Goal: Task Accomplishment & Management: Manage account settings

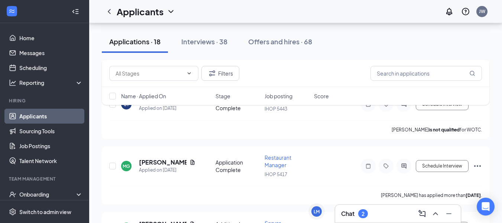
scroll to position [505, 0]
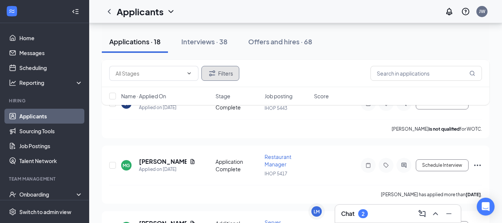
click at [217, 74] on button "Filters" at bounding box center [220, 73] width 38 height 15
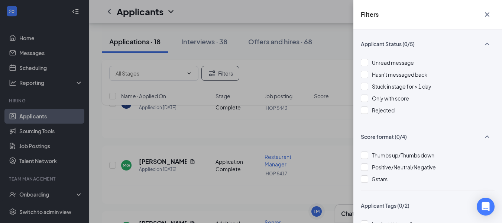
click at [277, 73] on div "Filters Applicant Status (0/5) Unread message Hasn't messaged back Stuck in sta…" at bounding box center [251, 111] width 502 height 223
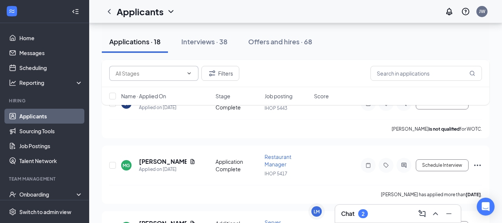
click at [170, 72] on input "text" at bounding box center [150, 73] width 68 height 8
click at [188, 72] on icon "ChevronUp" at bounding box center [189, 73] width 6 height 6
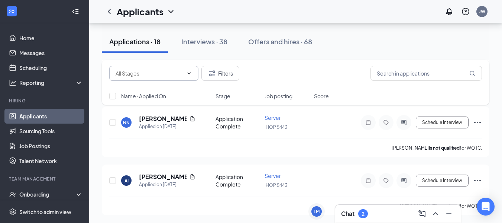
scroll to position [1053, 0]
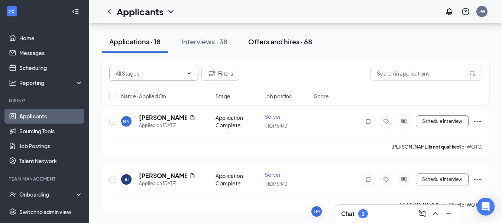
drag, startPoint x: 347, startPoint y: 33, endPoint x: 291, endPoint y: 42, distance: 56.9
click at [291, 42] on div "Offers and hires · 68" at bounding box center [280, 41] width 64 height 9
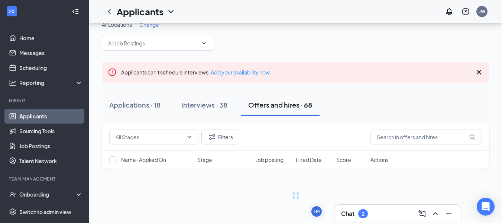
scroll to position [11, 0]
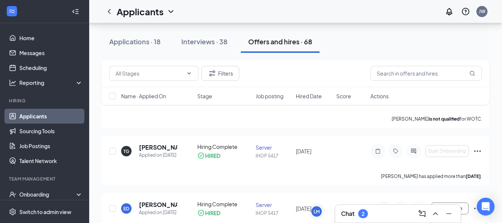
click at [291, 42] on div "Offers and hires · 68" at bounding box center [280, 41] width 64 height 9
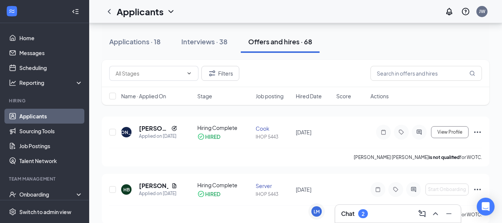
scroll to position [85, 0]
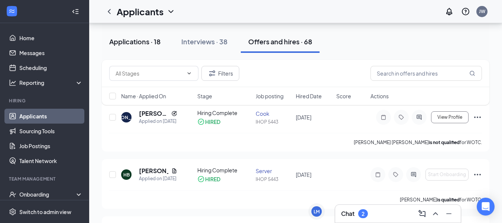
click at [157, 42] on div "Applications · 18" at bounding box center [134, 41] width 51 height 9
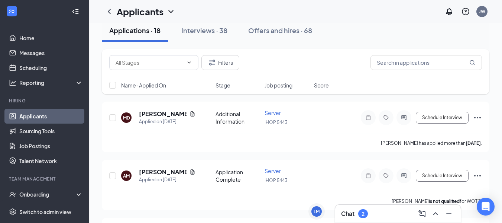
scroll to position [11, 0]
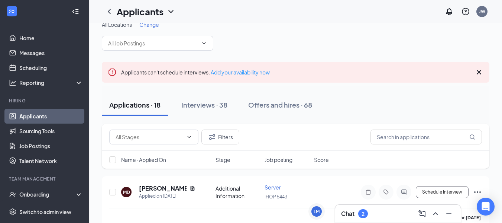
click at [163, 18] on div "Applicants" at bounding box center [139, 11] width 74 height 15
click at [173, 8] on icon "ChevronDown" at bounding box center [170, 11] width 9 height 9
click at [168, 11] on icon "ChevronDown" at bounding box center [170, 11] width 9 height 9
click at [399, 130] on input "text" at bounding box center [425, 136] width 111 height 15
type input "naveah"
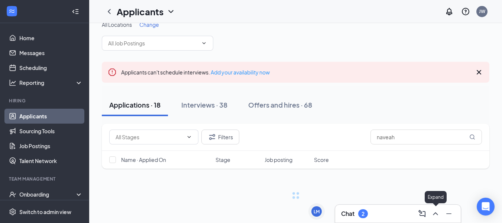
click at [435, 212] on icon "ChevronUp" at bounding box center [435, 213] width 5 height 3
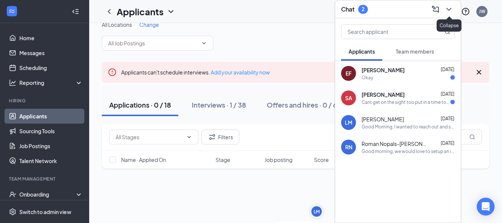
click at [450, 7] on icon "ChevronDown" at bounding box center [448, 9] width 9 height 9
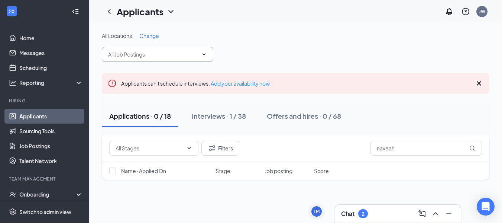
click at [159, 55] on input "text" at bounding box center [153, 54] width 90 height 8
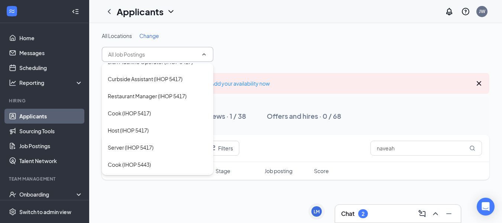
scroll to position [13, 0]
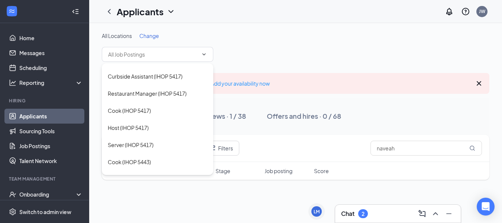
click at [157, 37] on span "Change" at bounding box center [149, 35] width 20 height 7
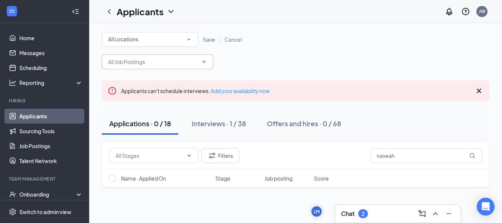
click at [156, 68] on span at bounding box center [157, 61] width 111 height 15
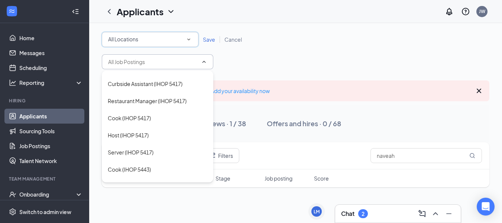
click at [161, 43] on div "All Locations" at bounding box center [150, 39] width 84 height 9
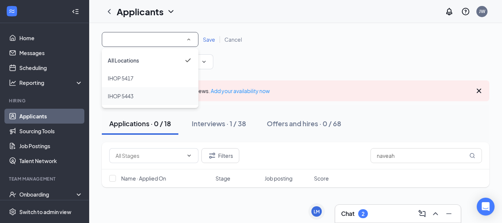
click at [141, 92] on div "IHOP 5443" at bounding box center [150, 95] width 85 height 9
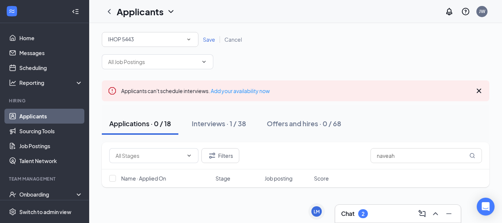
click at [208, 40] on span "Save" at bounding box center [209, 39] width 12 height 7
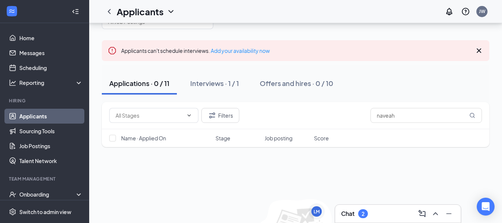
scroll to position [45, 0]
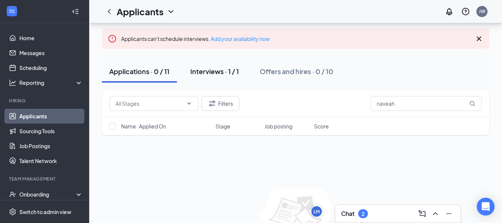
click at [214, 73] on div "Interviews · 1 / 1" at bounding box center [214, 70] width 49 height 9
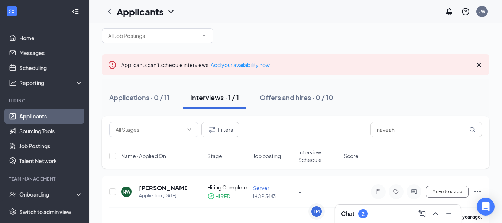
scroll to position [37, 0]
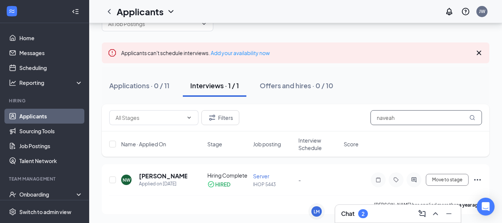
drag, startPoint x: 400, startPoint y: 110, endPoint x: 396, endPoint y: 119, distance: 9.9
click at [396, 119] on div "Filters naveah" at bounding box center [295, 117] width 387 height 27
type input "n"
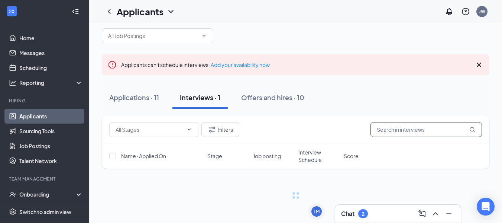
scroll to position [37, 0]
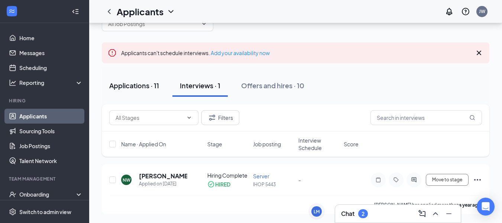
click at [150, 81] on div "Applications · 11" at bounding box center [134, 85] width 50 height 9
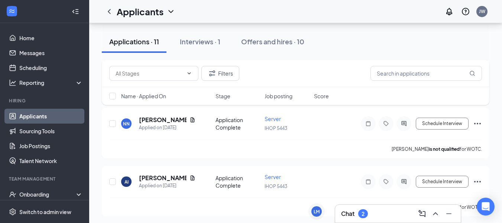
scroll to position [603, 0]
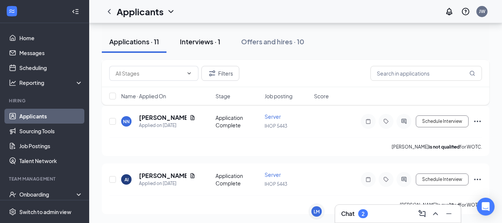
click at [207, 38] on div "Interviews · 1" at bounding box center [200, 41] width 40 height 9
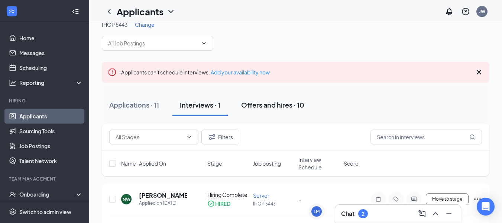
click at [279, 103] on div "Offers and hires · 10" at bounding box center [272, 104] width 63 height 9
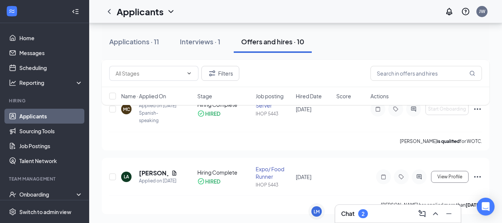
scroll to position [579, 0]
click at [28, 34] on link "Home" at bounding box center [51, 37] width 64 height 15
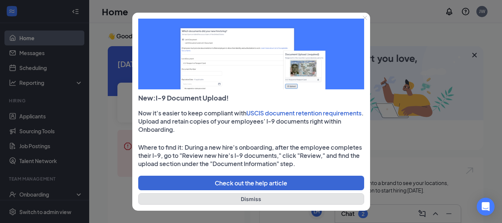
click at [287, 194] on button "Dismiss" at bounding box center [251, 199] width 226 height 12
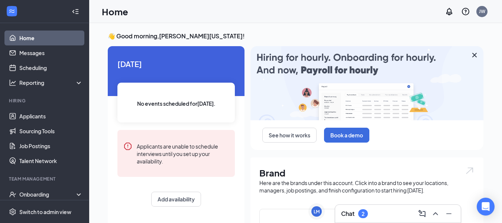
click at [74, 7] on div at bounding box center [75, 11] width 15 height 15
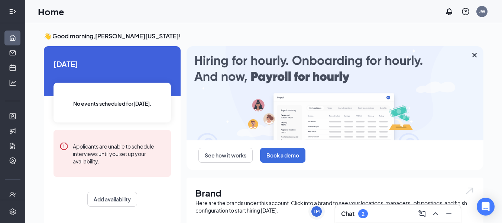
click at [9, 11] on icon "Expand" at bounding box center [10, 11] width 3 height 5
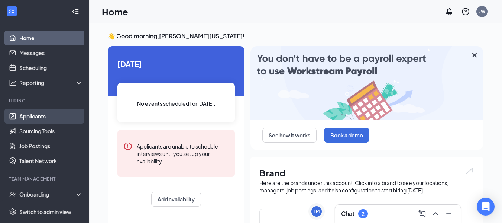
click at [35, 117] on link "Applicants" at bounding box center [51, 115] width 64 height 15
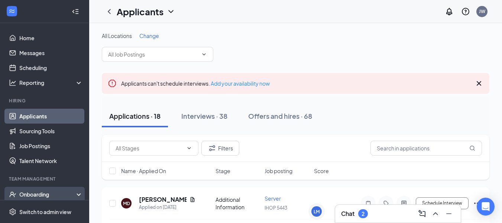
click at [40, 198] on div "Onboarding" at bounding box center [44, 193] width 89 height 15
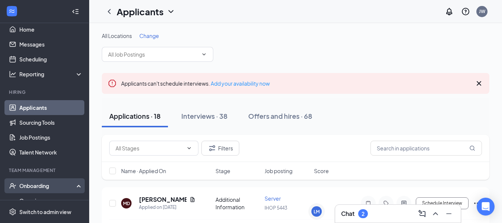
scroll to position [127, 0]
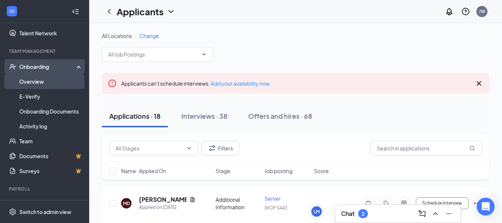
click at [46, 79] on link "Overview" at bounding box center [51, 81] width 64 height 15
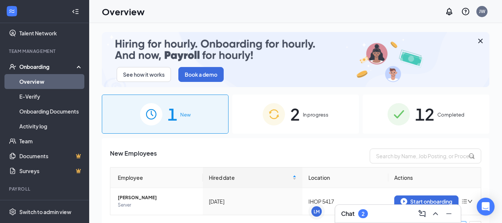
click at [322, 113] on span "In progress" at bounding box center [316, 114] width 26 height 7
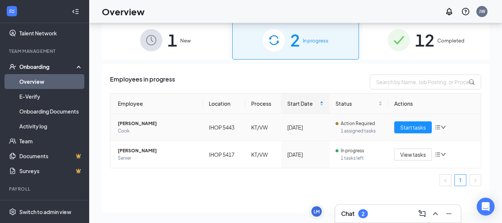
scroll to position [33, 0]
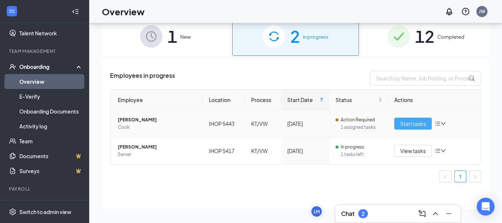
click at [406, 124] on span "Start tasks" at bounding box center [413, 123] width 26 height 8
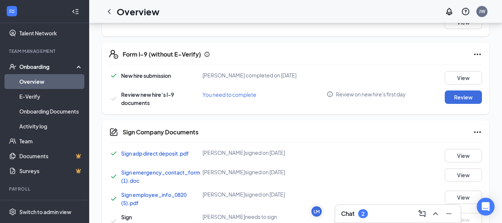
scroll to position [223, 0]
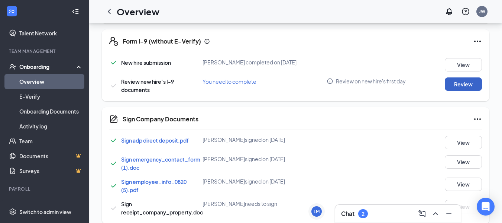
click at [460, 91] on button "Review" at bounding box center [463, 83] width 37 height 13
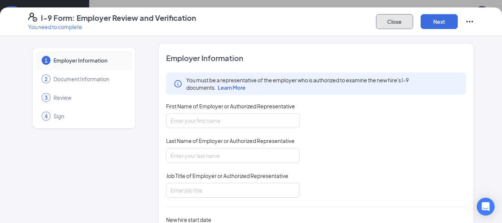
click at [382, 26] on button "Close" at bounding box center [394, 21] width 37 height 15
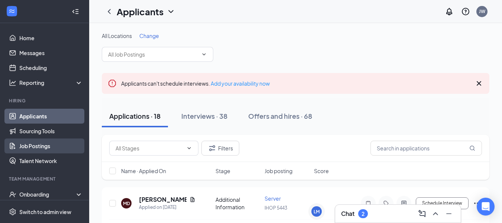
click at [64, 144] on link "Job Postings" at bounding box center [51, 145] width 64 height 15
